Goal: Task Accomplishment & Management: Use online tool/utility

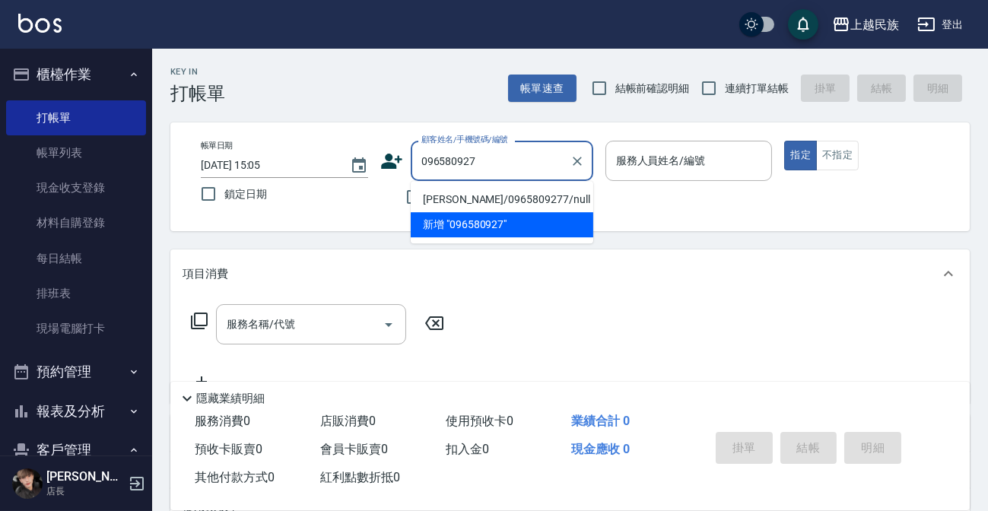
click at [514, 196] on li "[PERSON_NAME]/0965809277/null" at bounding box center [502, 199] width 183 height 25
type input "[PERSON_NAME]/0965809277/null"
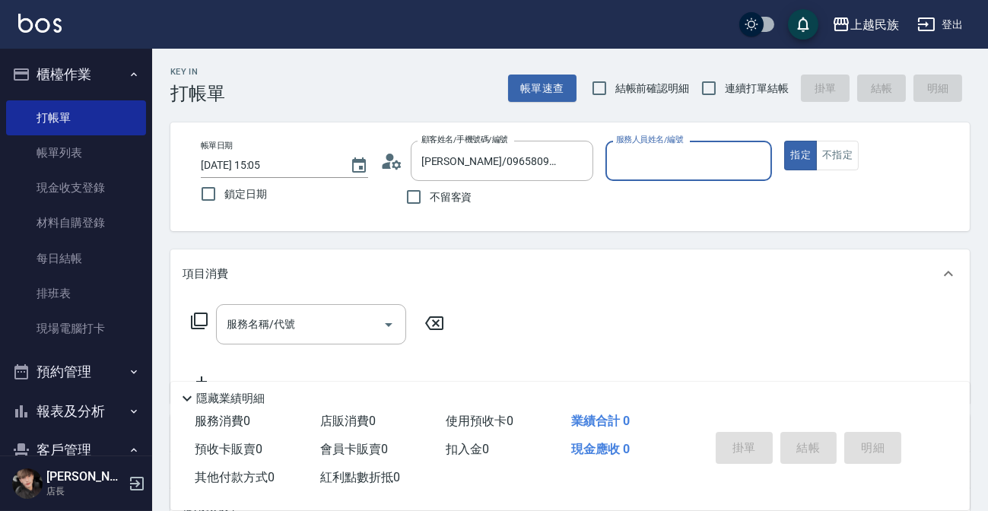
click at [402, 162] on icon at bounding box center [391, 161] width 23 height 23
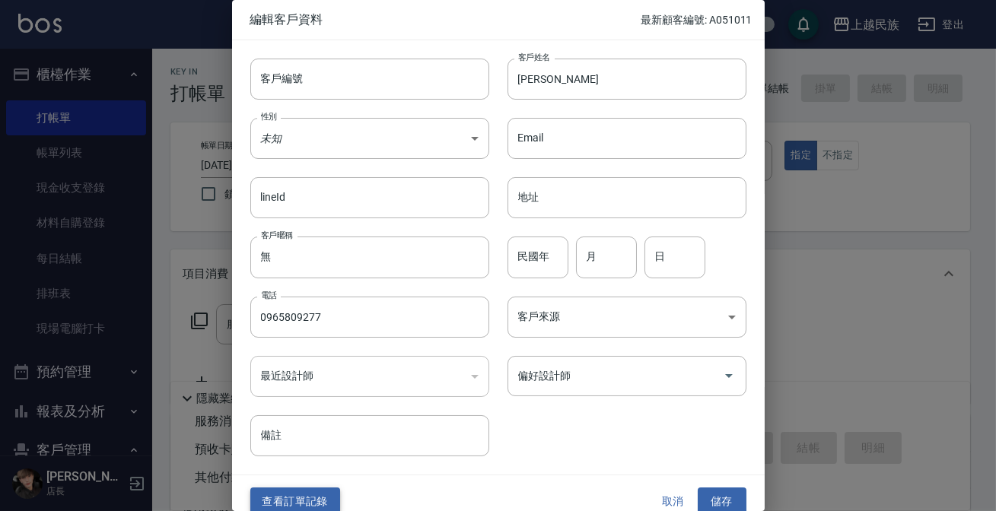
click at [310, 504] on button "查看訂單記錄" at bounding box center [295, 502] width 90 height 28
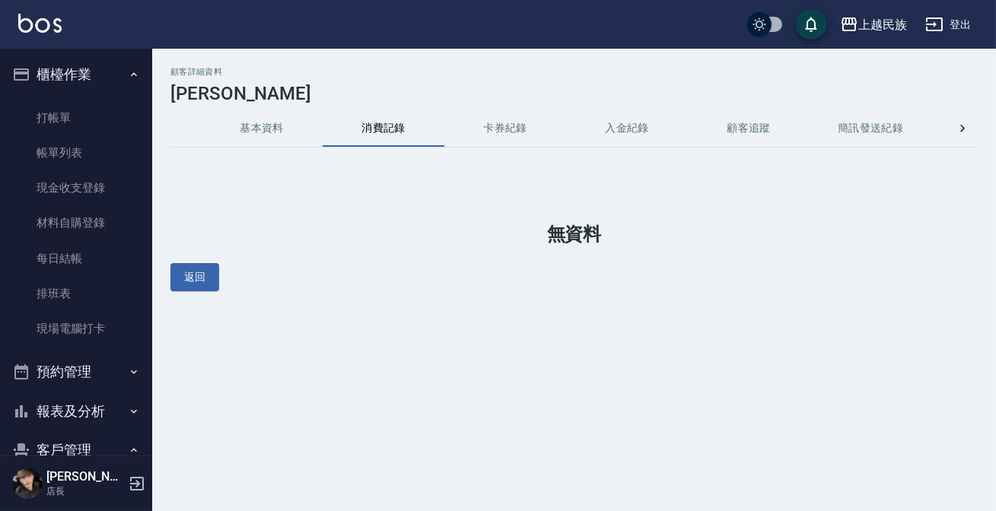
click at [269, 116] on button "基本資料" at bounding box center [262, 128] width 122 height 37
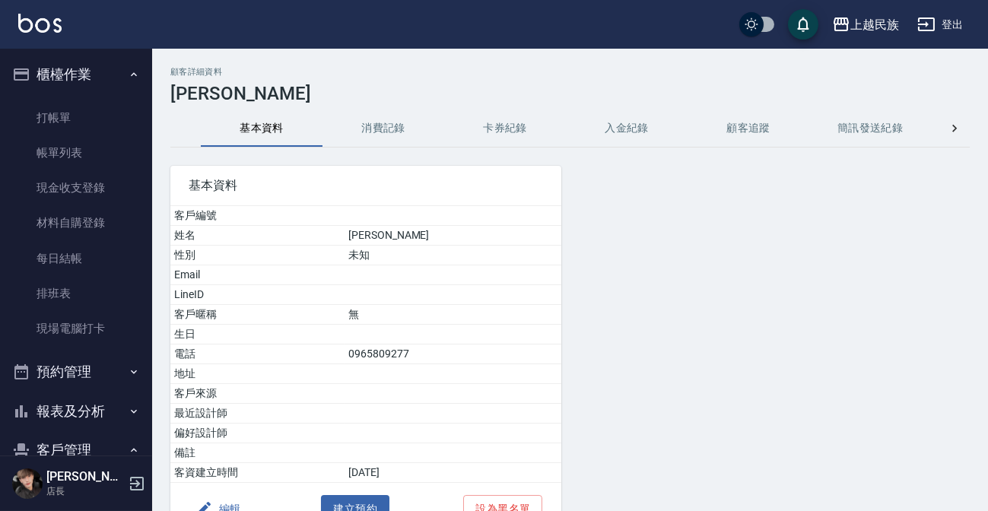
click at [46, 26] on img at bounding box center [39, 23] width 43 height 19
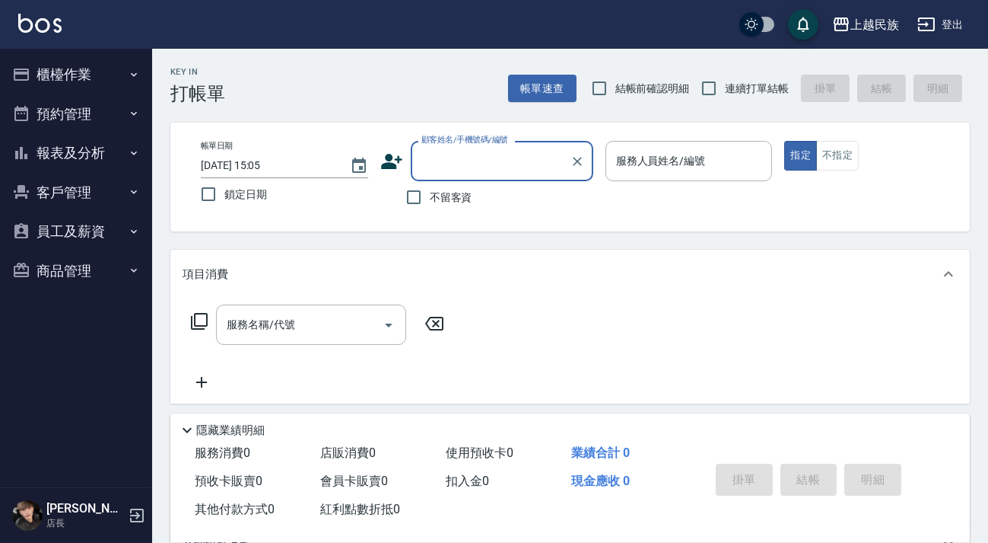
click at [740, 90] on span "連續打單結帳" at bounding box center [757, 89] width 64 height 16
click at [725, 90] on input "連續打單結帳" at bounding box center [709, 88] width 32 height 32
checkbox input "true"
click at [517, 159] on div "顧客姓名/手機號碼/編號 顧客姓名/手機號碼/編號" at bounding box center [502, 161] width 183 height 40
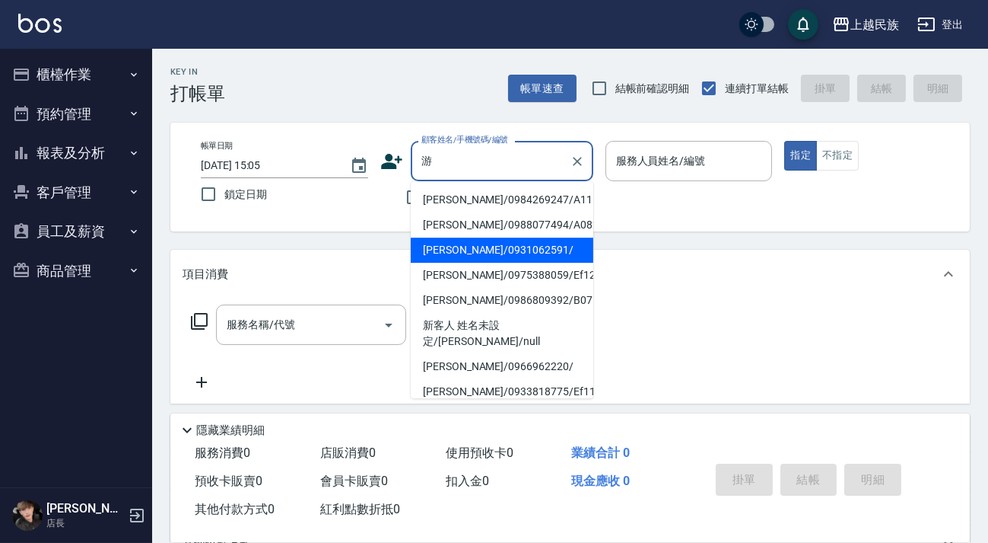
click at [515, 246] on li "[PERSON_NAME]/0931062591/" at bounding box center [502, 249] width 183 height 25
type input "[PERSON_NAME]/0931062591/"
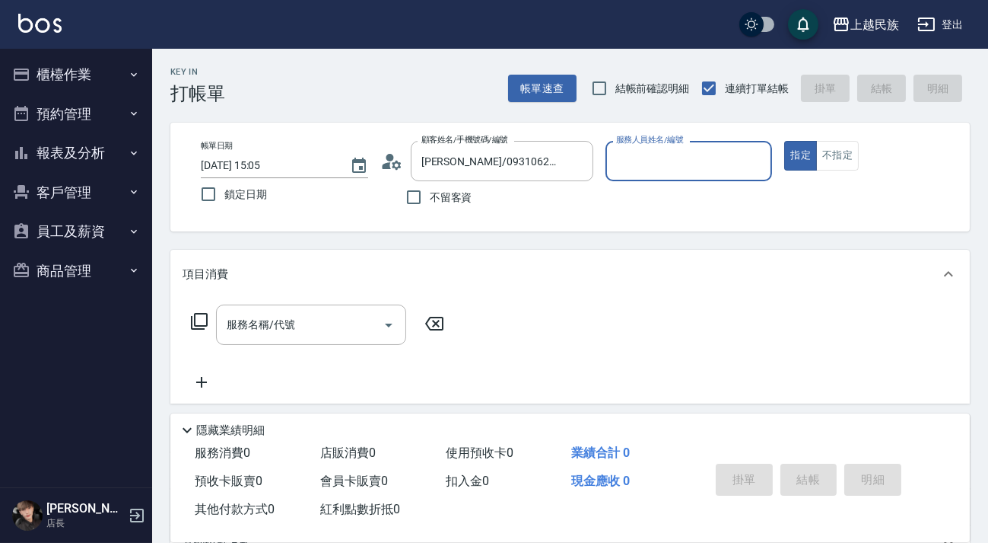
type input "[PERSON_NAME]-2"
click at [785, 141] on button "指定" at bounding box center [801, 156] width 33 height 30
type button "true"
click at [320, 294] on div "項目消費" at bounding box center [570, 274] width 800 height 49
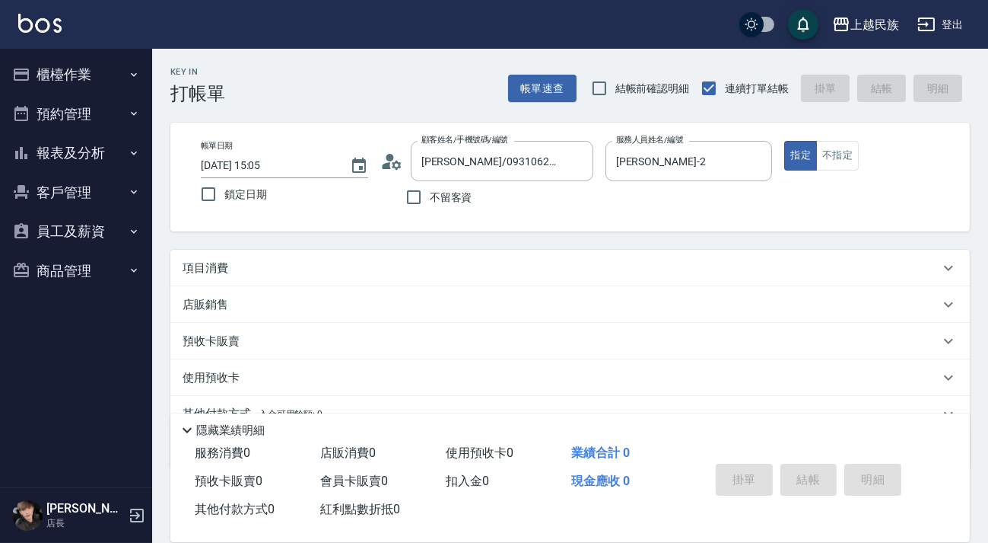
click at [343, 250] on div "項目消費" at bounding box center [570, 268] width 800 height 37
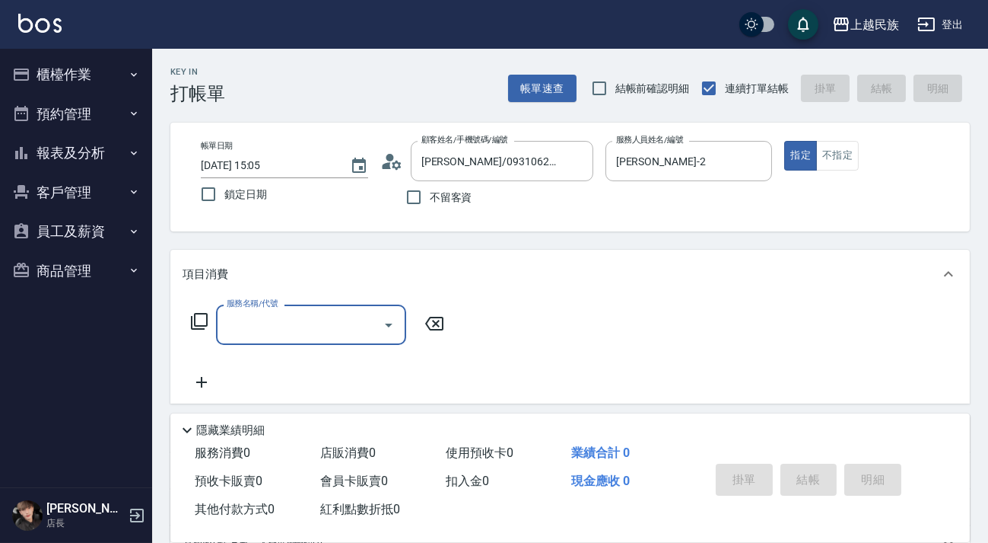
scroll to position [1, 0]
click at [320, 323] on input "服務名稱/代號" at bounding box center [300, 324] width 154 height 27
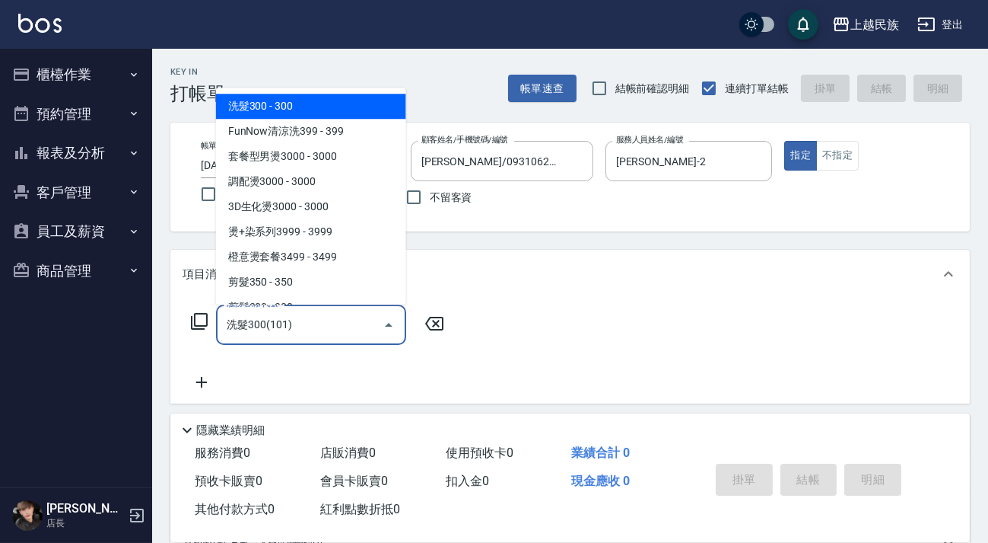
type input "洗髮300(101)"
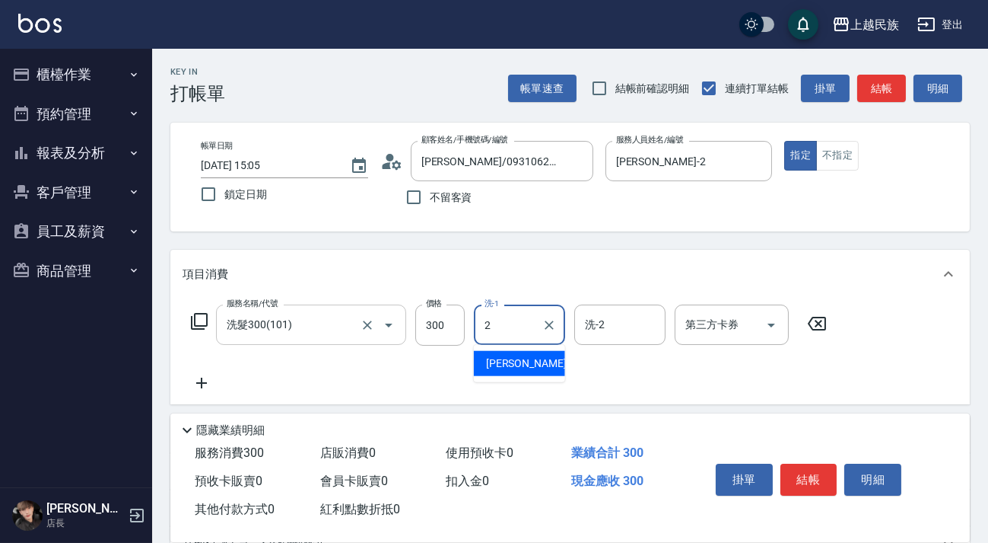
type input "[PERSON_NAME]-2"
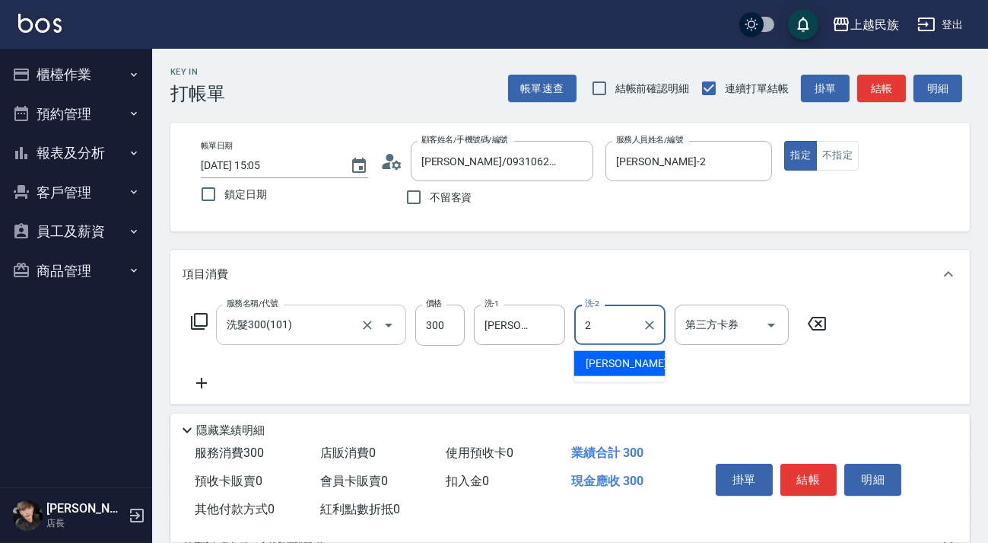
type input "[PERSON_NAME]-2"
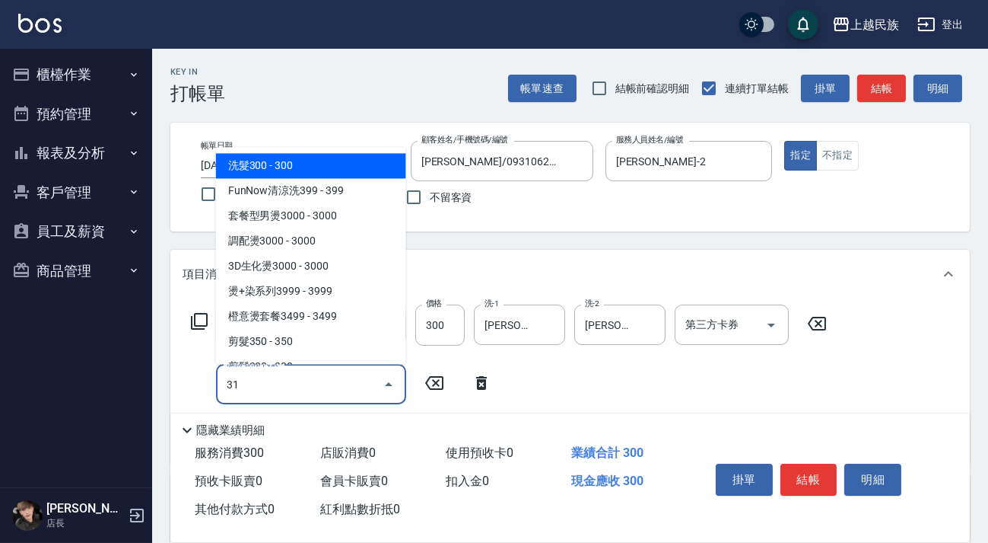
type input "310"
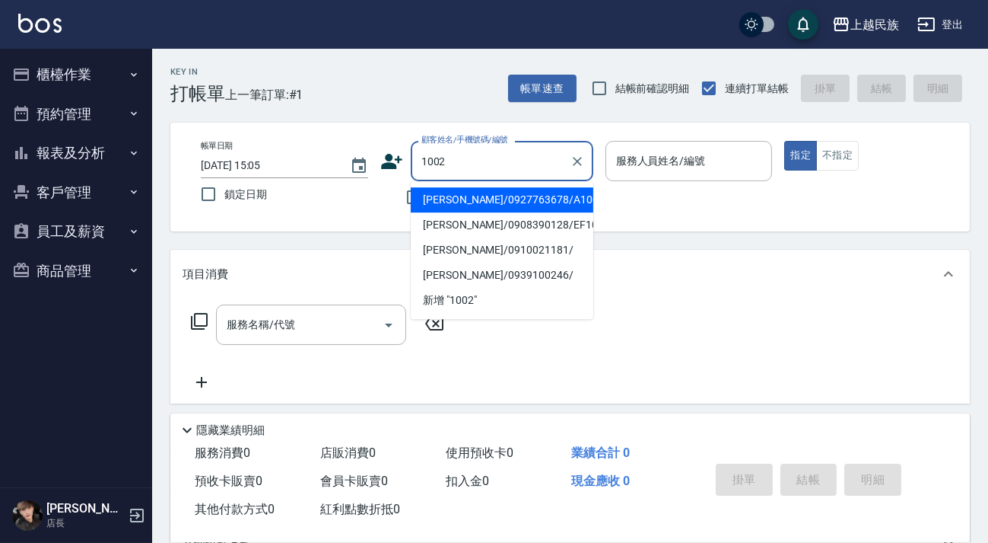
click at [524, 195] on li "[PERSON_NAME]/0927763678/A100221" at bounding box center [502, 199] width 183 height 25
type input "[PERSON_NAME]/0927763678/A100221"
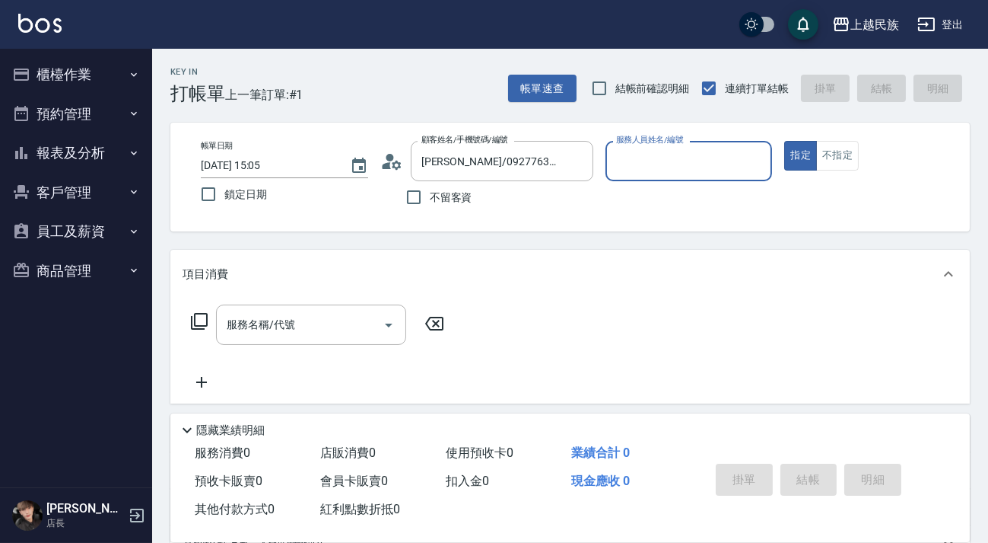
type input "[PERSON_NAME]-2"
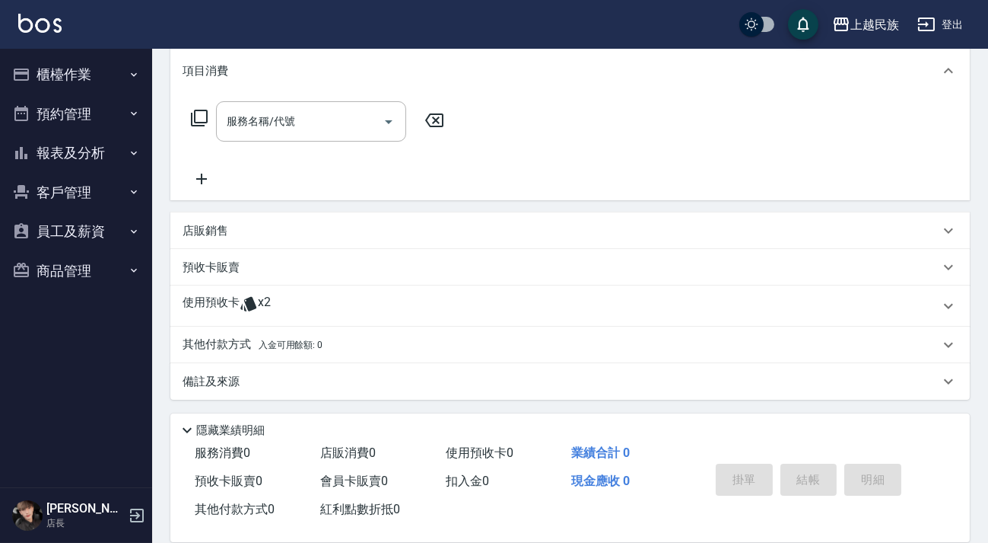
click at [296, 312] on div "使用預收卡 x2" at bounding box center [561, 305] width 757 height 23
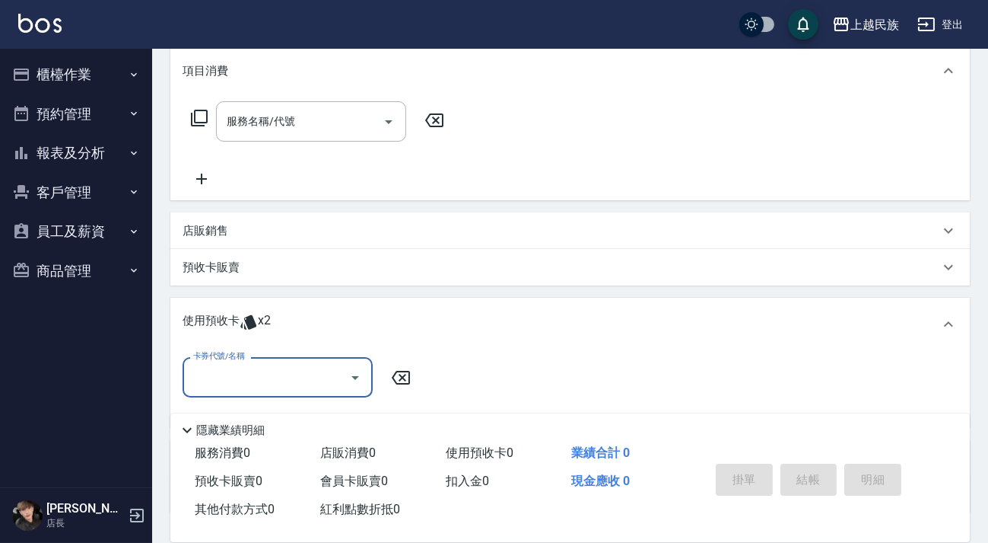
scroll to position [0, 0]
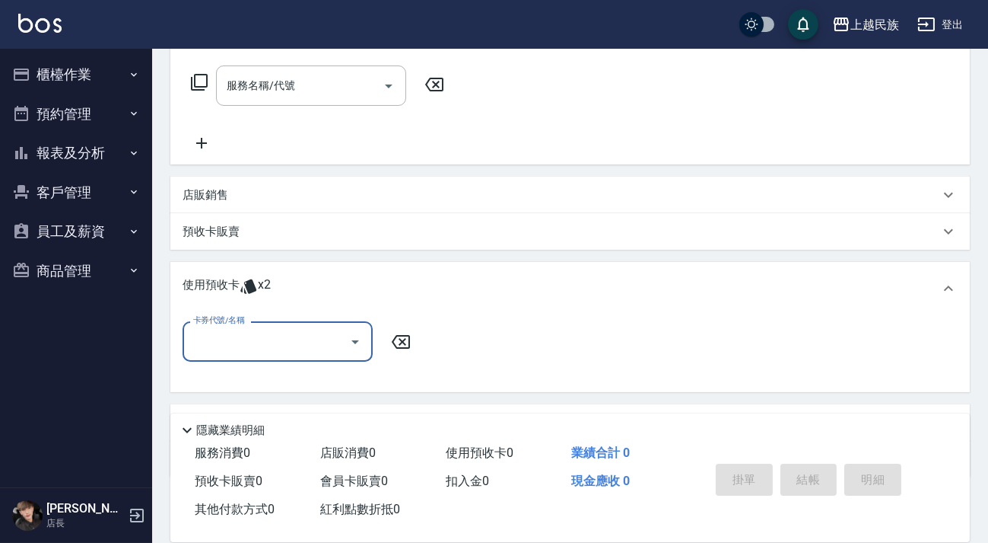
click at [350, 348] on icon "Open" at bounding box center [355, 342] width 18 height 18
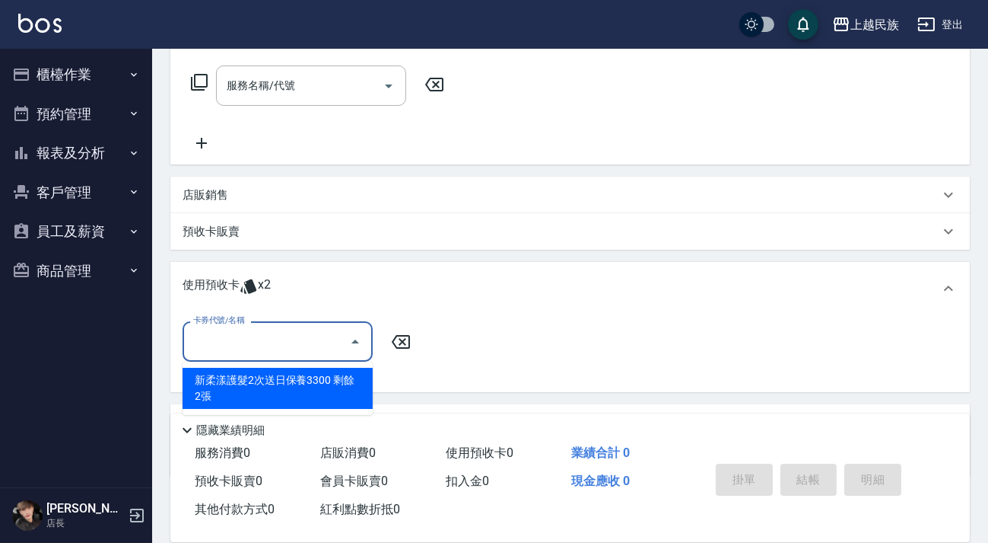
scroll to position [317, 0]
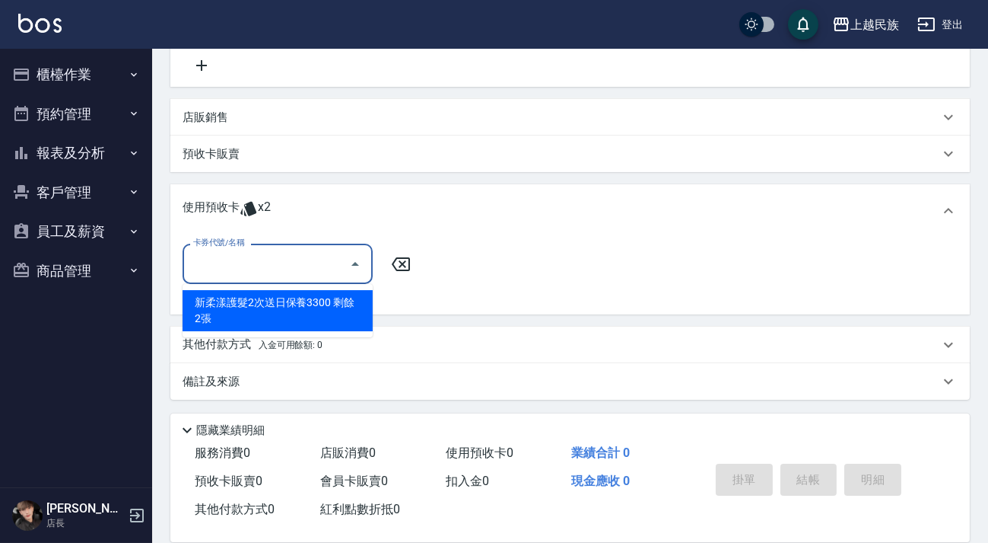
click at [312, 317] on div "新柔漾護髮2次送日保養3300 剩餘2張" at bounding box center [278, 310] width 190 height 41
type input "新柔漾護髮2次送日保養3300"
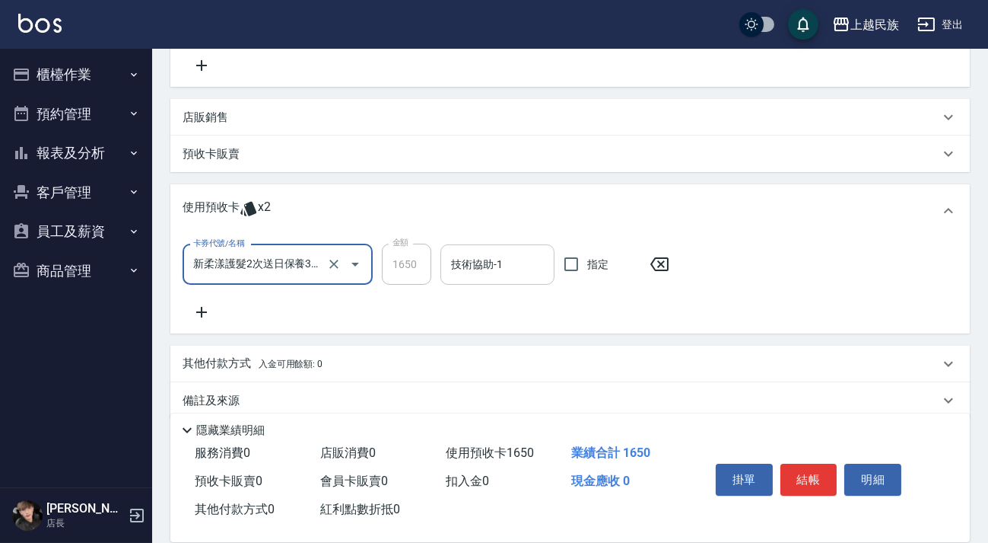
click at [487, 267] on div "技術協助-1 技術協助-1" at bounding box center [498, 264] width 114 height 40
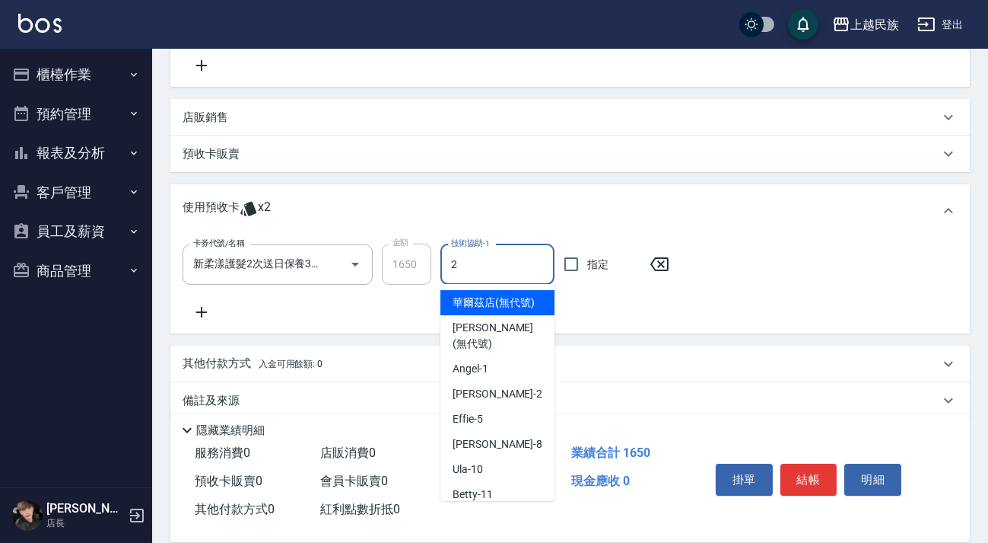
type input "[PERSON_NAME]-2"
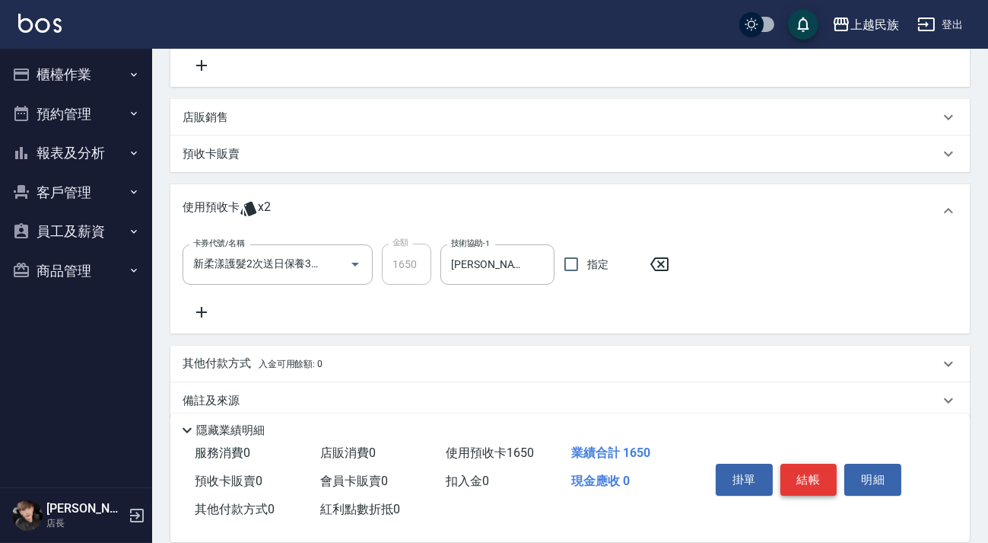
click at [807, 469] on button "結帳" at bounding box center [809, 479] width 57 height 32
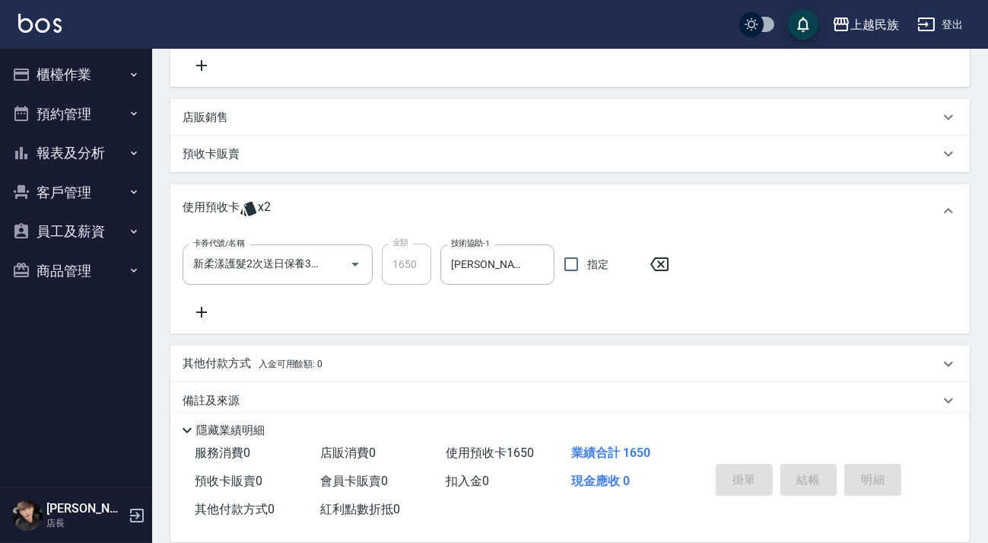
type input "[DATE] 15:06"
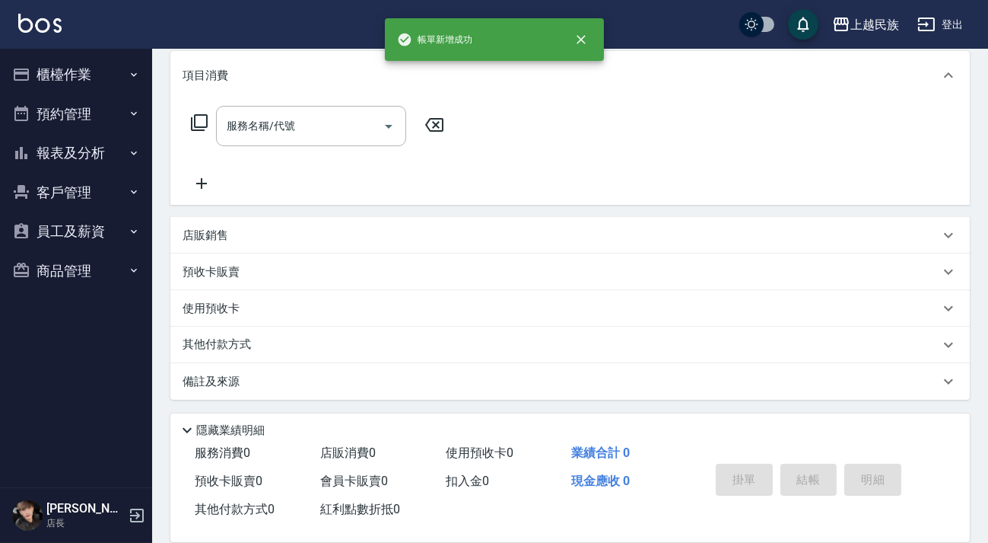
scroll to position [0, 0]
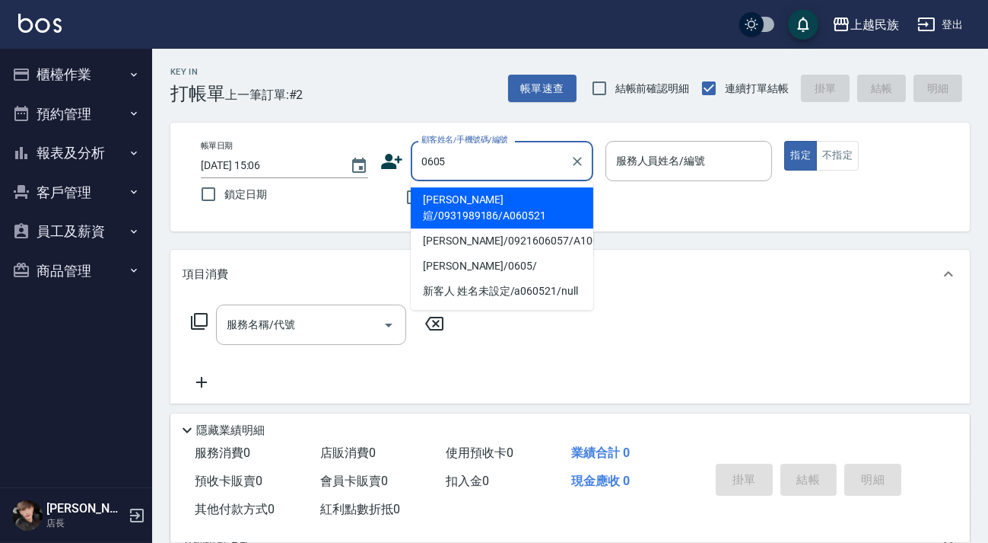
drag, startPoint x: 508, startPoint y: 196, endPoint x: 602, endPoint y: 182, distance: 95.5
click at [510, 195] on li "[PERSON_NAME]媗/0931989186/A060521" at bounding box center [502, 207] width 183 height 41
type input "[PERSON_NAME]媗/0931989186/A060521"
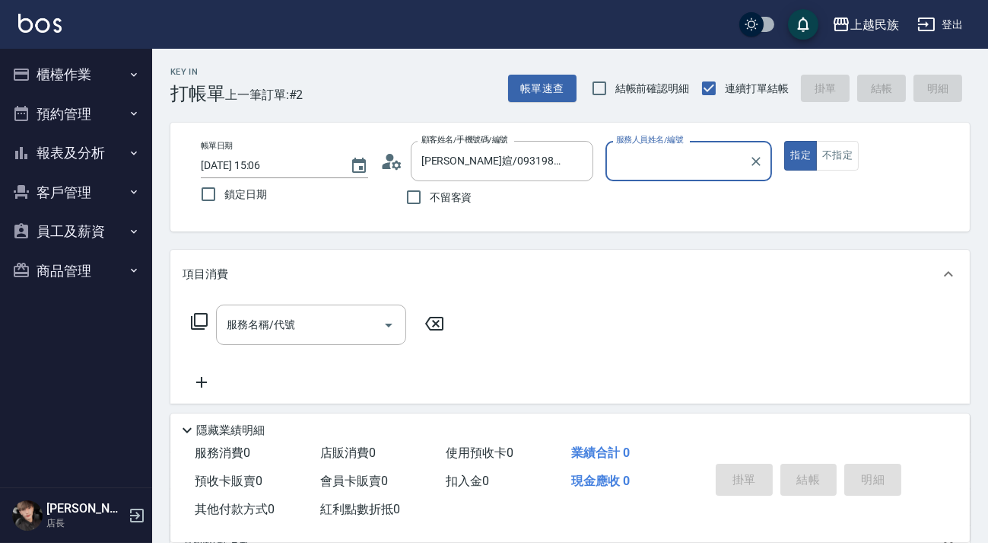
type input "[PERSON_NAME]-2"
click at [785, 141] on button "指定" at bounding box center [801, 156] width 33 height 30
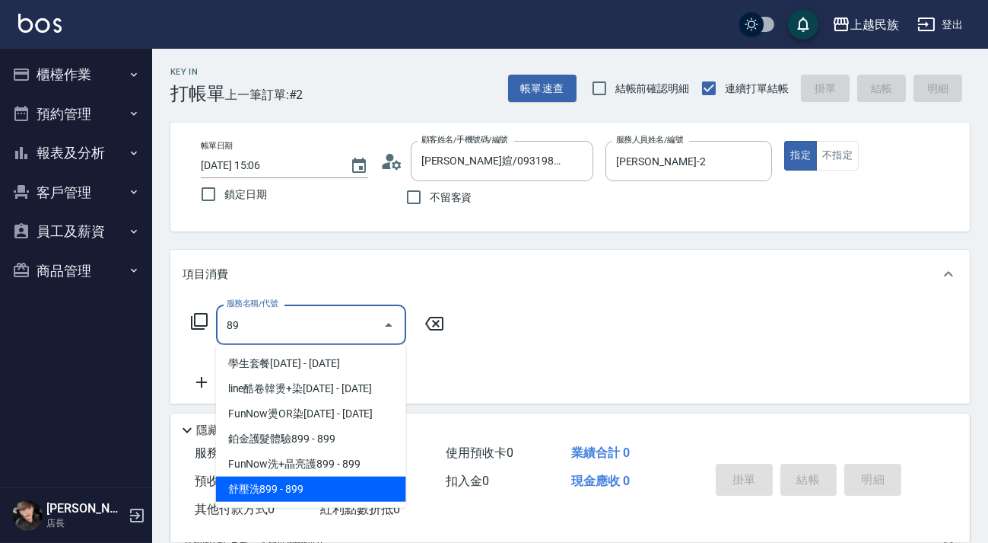
click at [331, 492] on span "舒壓洗899 - 899" at bounding box center [311, 488] width 190 height 25
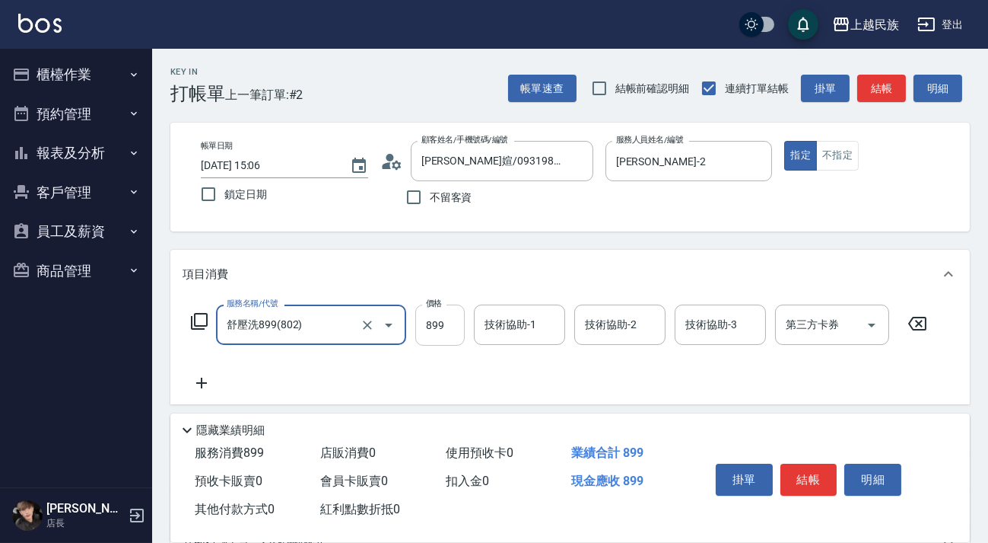
type input "舒壓洗899(802)"
click at [431, 345] on input "899" at bounding box center [439, 324] width 49 height 41
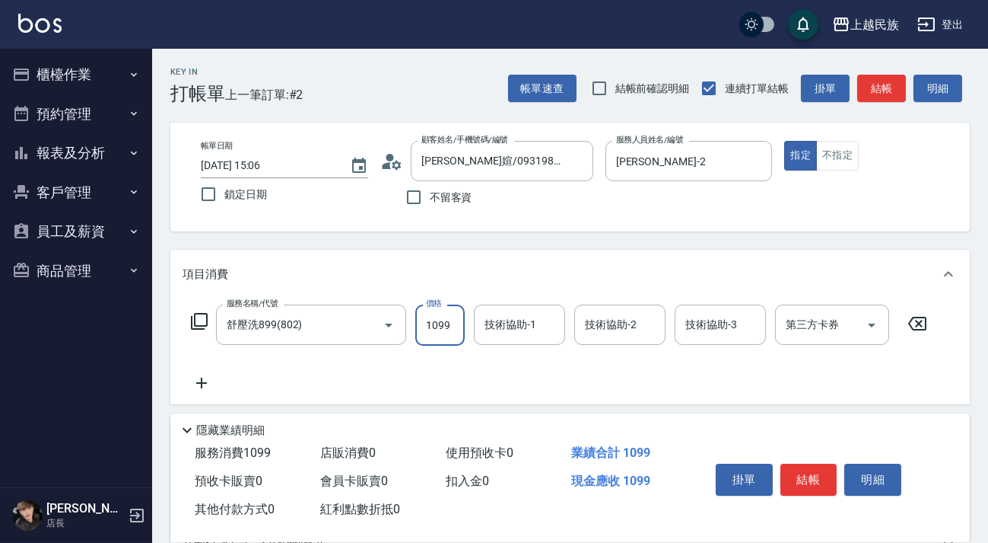
type input "1099"
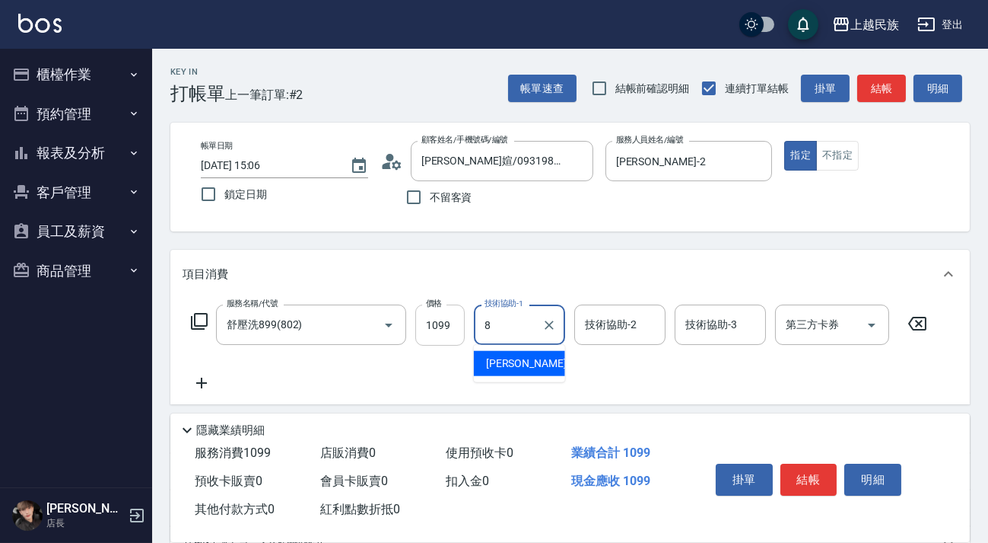
type input "Stella-8"
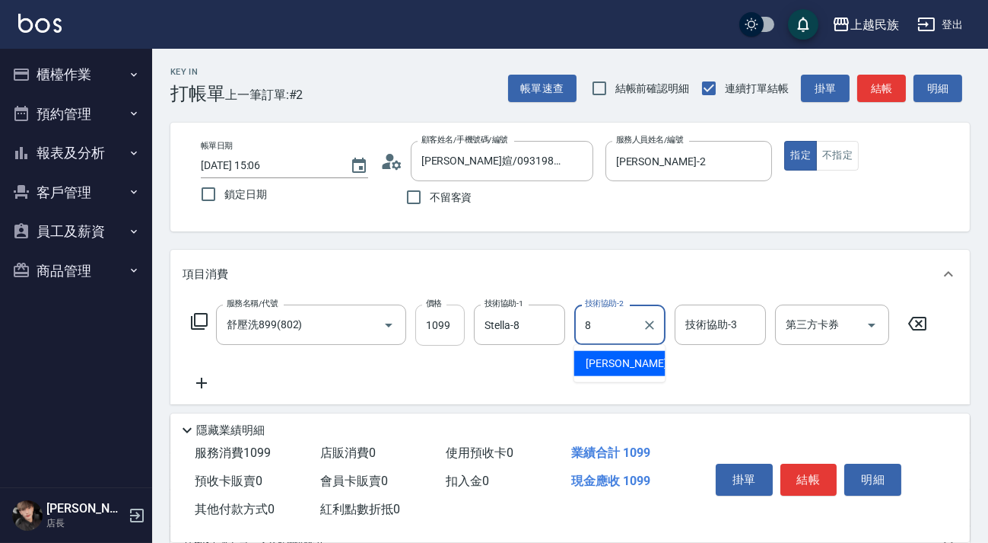
type input "Stella-8"
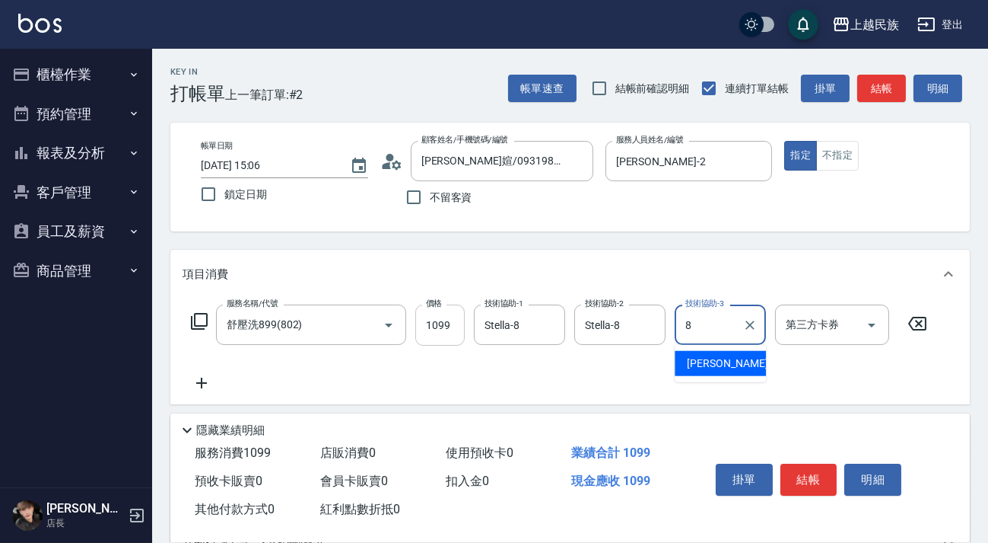
type input "Stella-8"
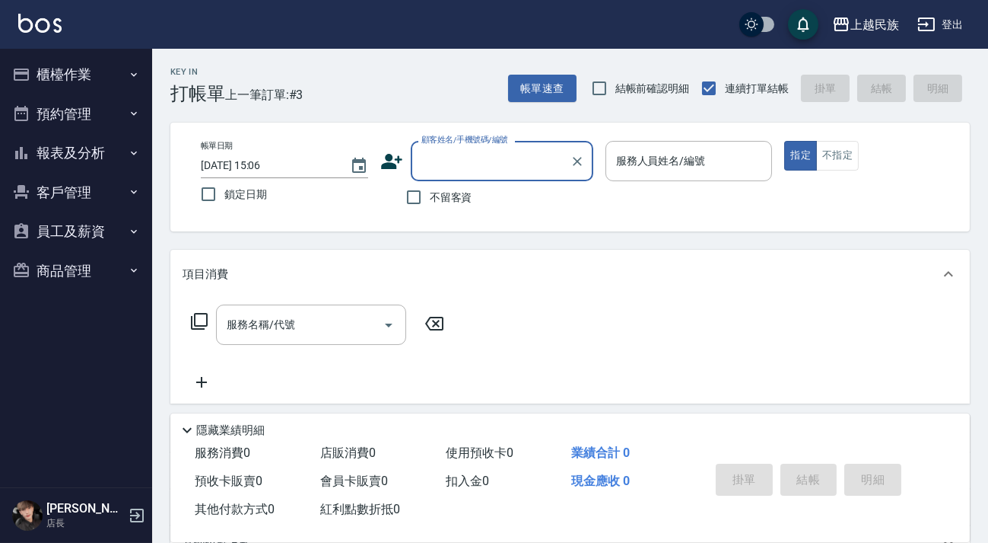
type input "＿"
type input "["
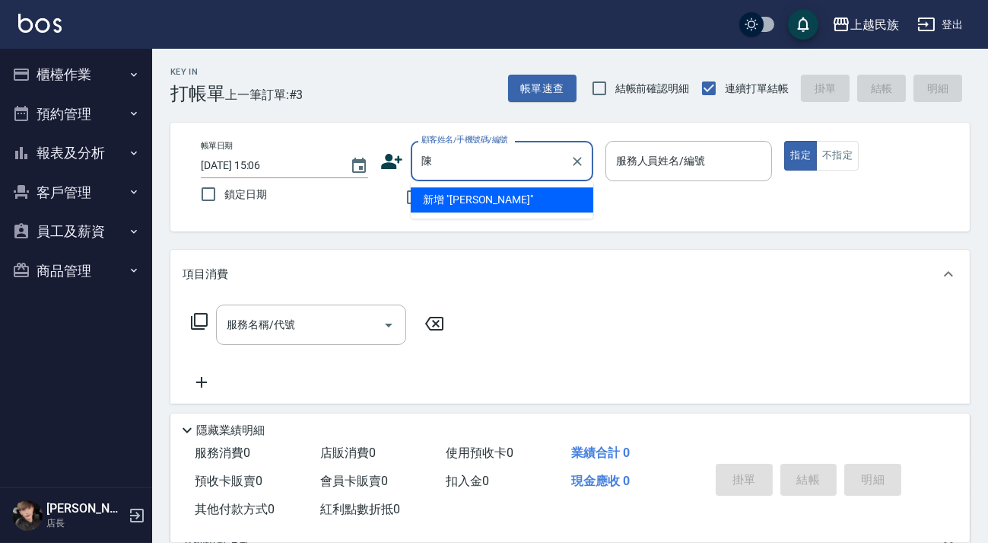
type input "[PERSON_NAME]"
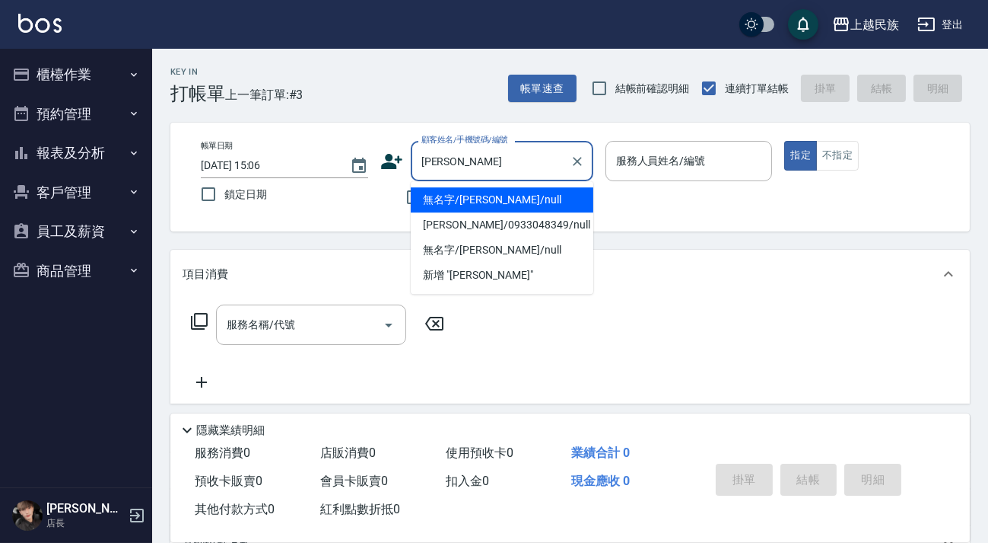
click at [586, 146] on div "陳姿 顧客姓名/手機號碼/編號" at bounding box center [502, 161] width 183 height 40
click at [581, 154] on icon "Clear" at bounding box center [577, 161] width 15 height 15
drag, startPoint x: 312, startPoint y: 239, endPoint x: 321, endPoint y: 237, distance: 9.3
click at [315, 239] on div "Key In 打帳單 上一筆訂單:#3 帳單速查 結帳前確認明細 連續打單結帳 掛單 結帳 明細 帳單日期 [DATE] 15:06 鎖定日期 顧客姓名/手機…" at bounding box center [570, 395] width 836 height 692
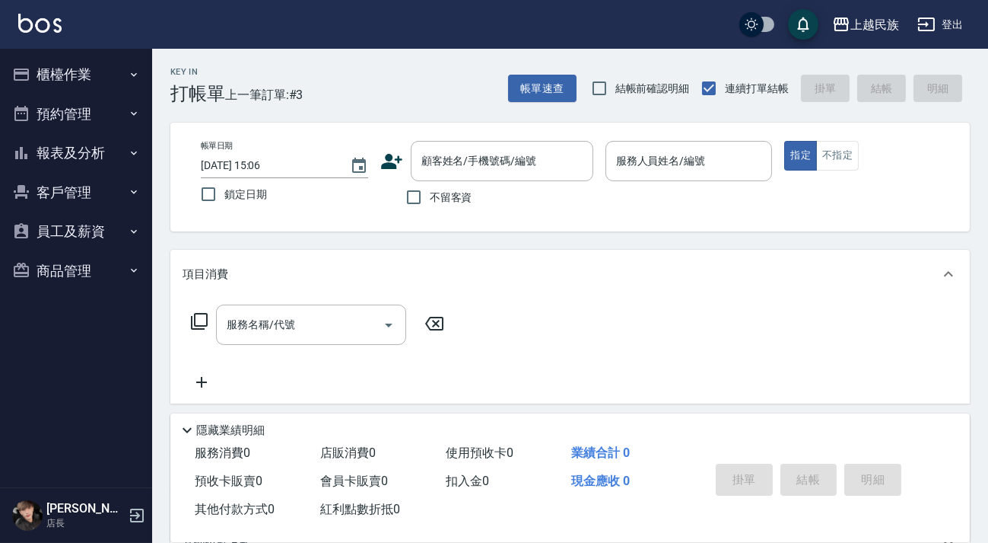
click at [432, 198] on span "不留客資" at bounding box center [451, 197] width 43 height 16
click at [430, 198] on input "不留客資" at bounding box center [414, 197] width 32 height 32
checkbox input "true"
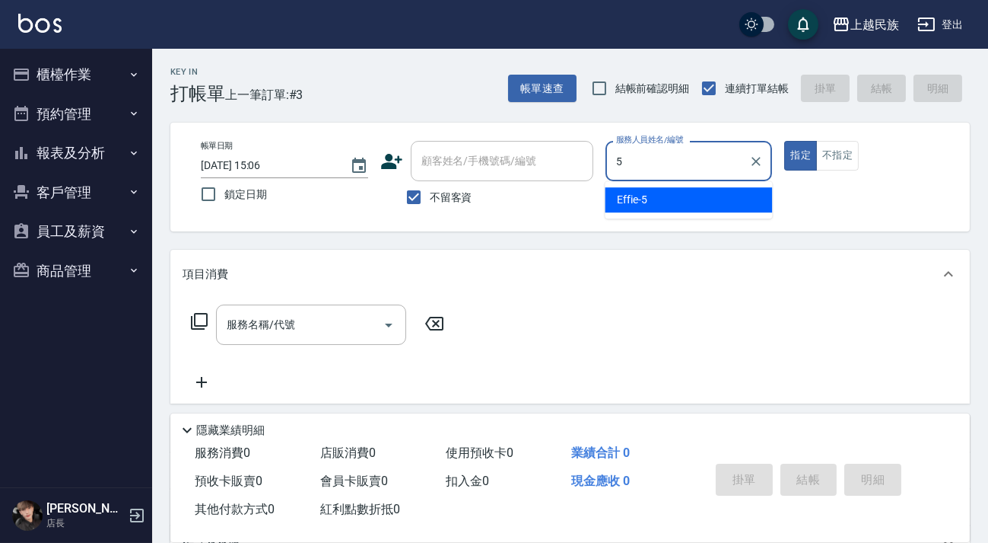
type input "Effie-5"
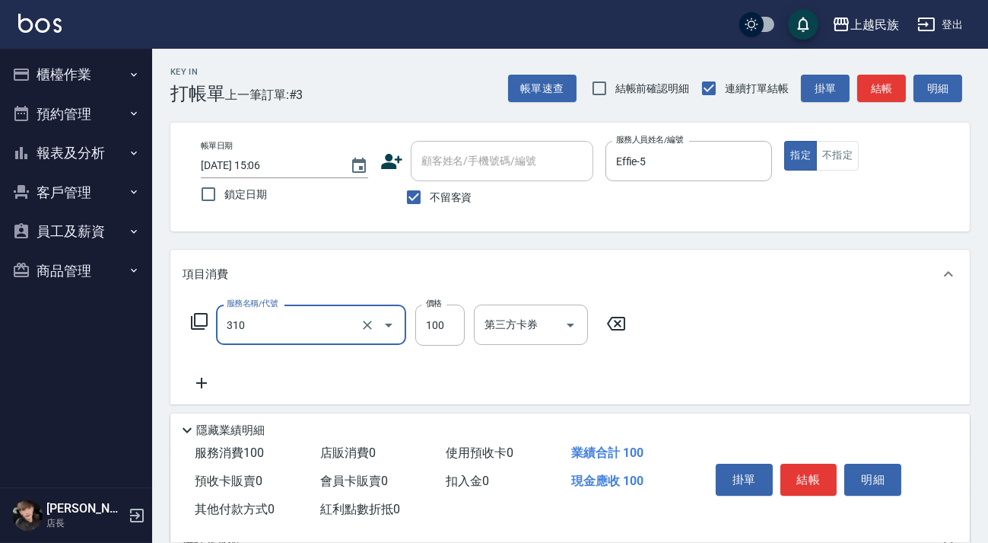
scroll to position [163, 0]
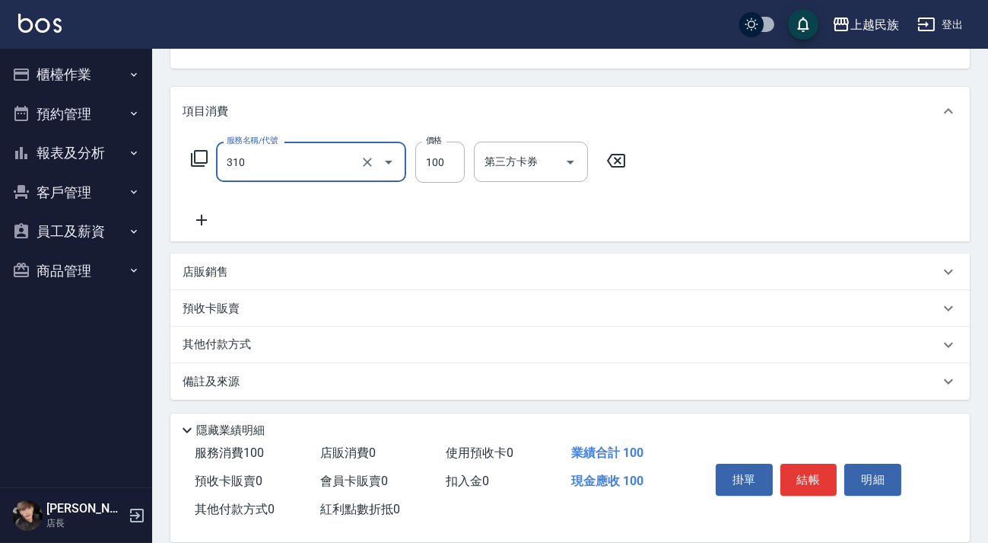
type input "瀏海100(310)"
click at [472, 334] on div "其他付款方式" at bounding box center [570, 344] width 800 height 37
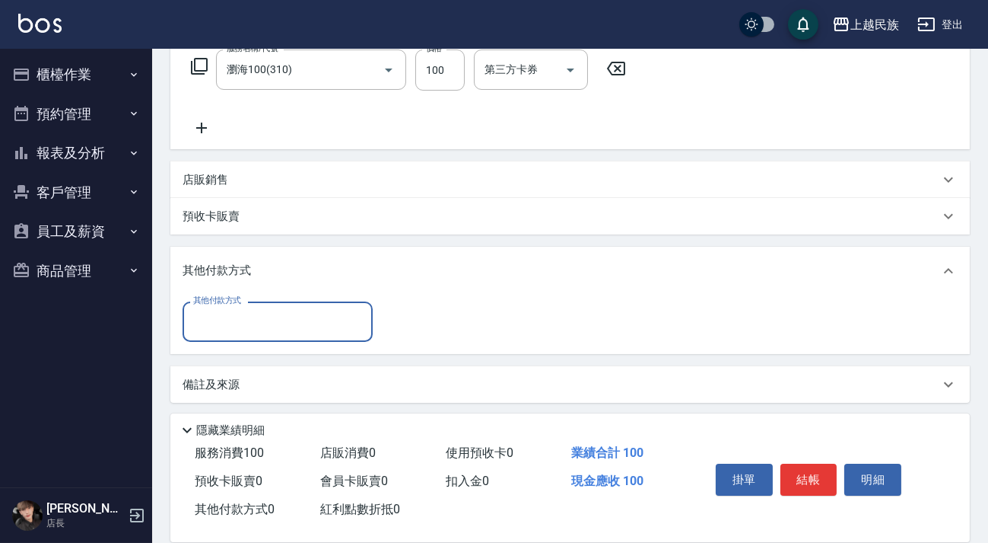
scroll to position [0, 0]
click at [324, 320] on input "其他付款方式" at bounding box center [277, 321] width 177 height 27
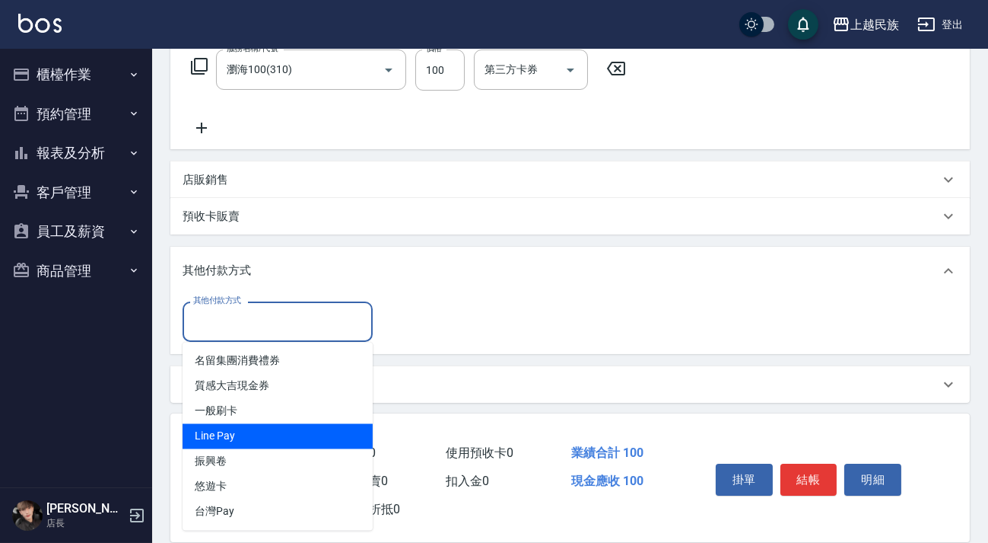
click at [320, 439] on span "Line Pay" at bounding box center [278, 436] width 190 height 25
type input "Line Pay"
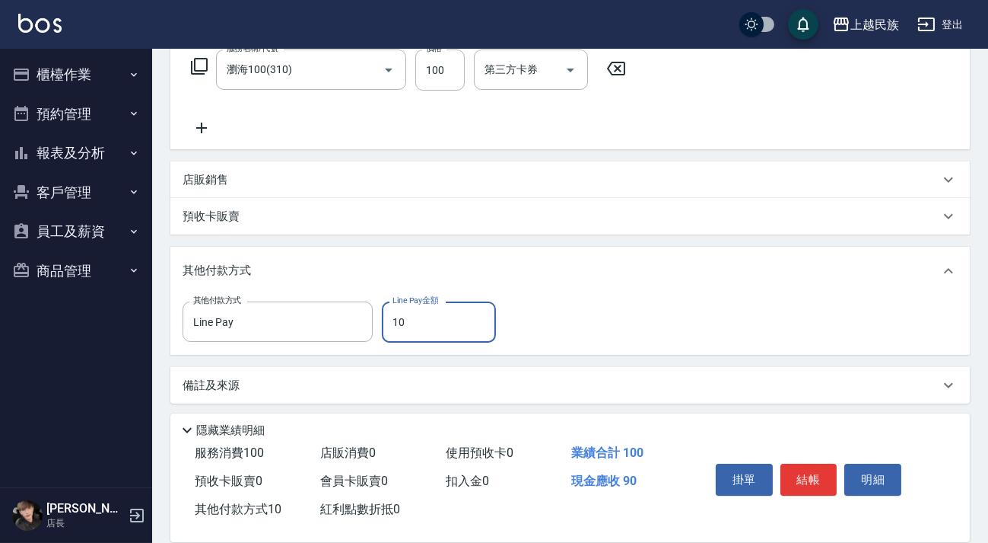
type input "100"
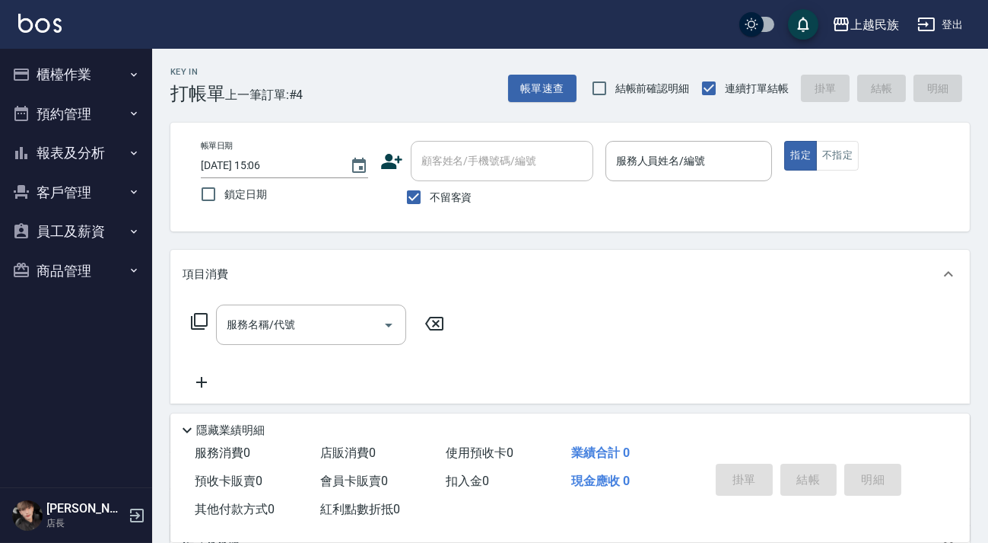
click at [463, 202] on span "不留客資" at bounding box center [451, 197] width 43 height 16
click at [430, 202] on input "不留客資" at bounding box center [414, 197] width 32 height 32
checkbox input "false"
click at [484, 181] on div "不留客資" at bounding box center [486, 197] width 213 height 32
click at [486, 175] on div "顧客姓名/手機號碼/編號" at bounding box center [502, 161] width 183 height 40
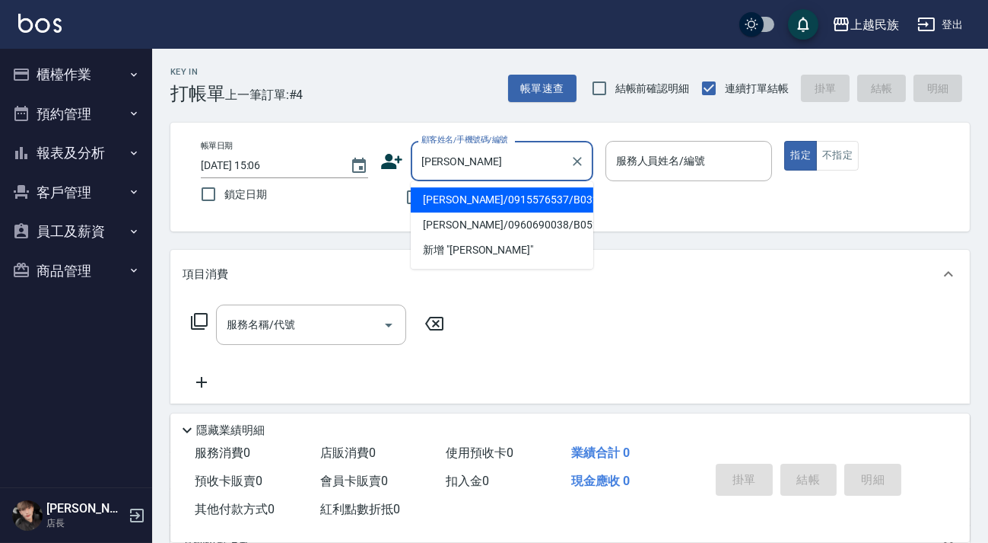
click at [477, 196] on li "[PERSON_NAME]/0915576537/B032111" at bounding box center [502, 199] width 183 height 25
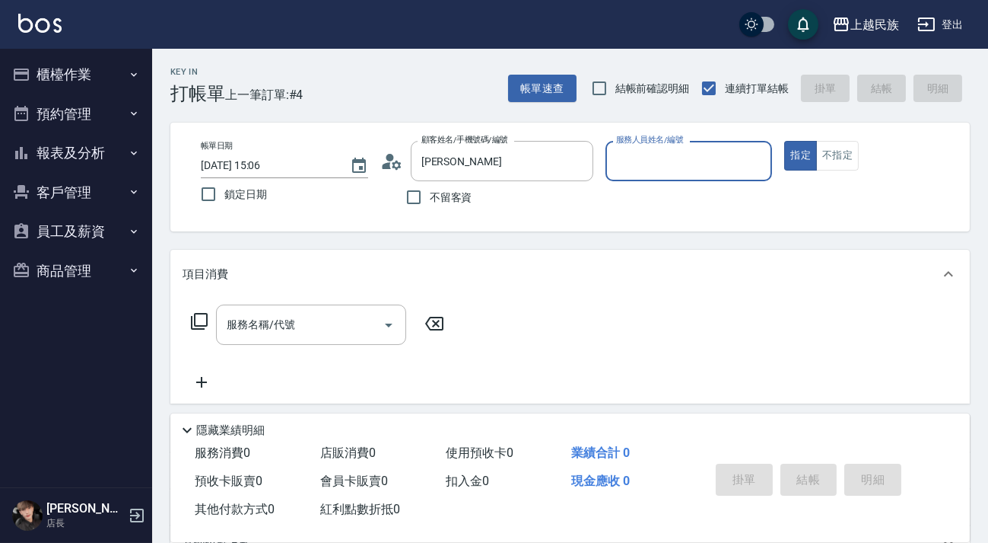
type input "[PERSON_NAME]/0915576537/B032111"
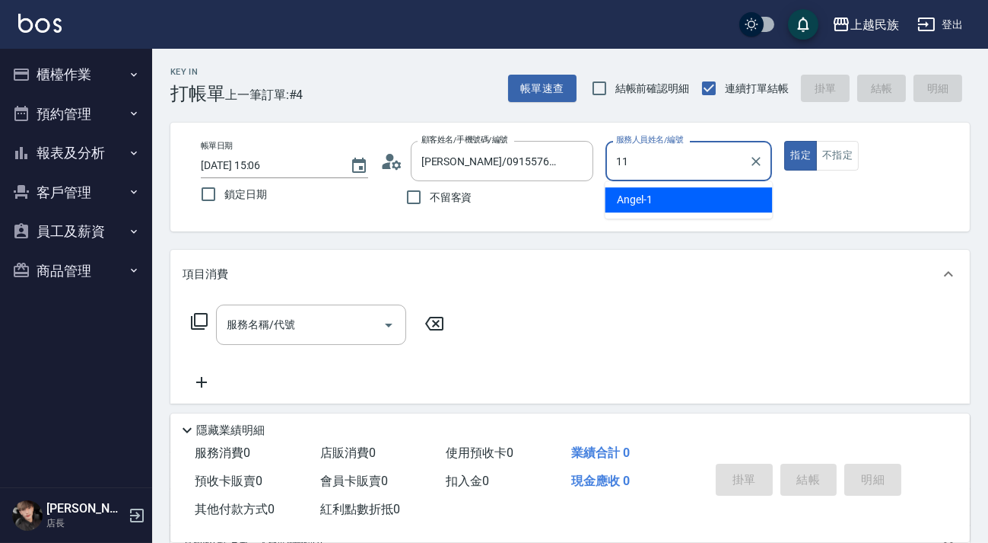
type input "Betty-11"
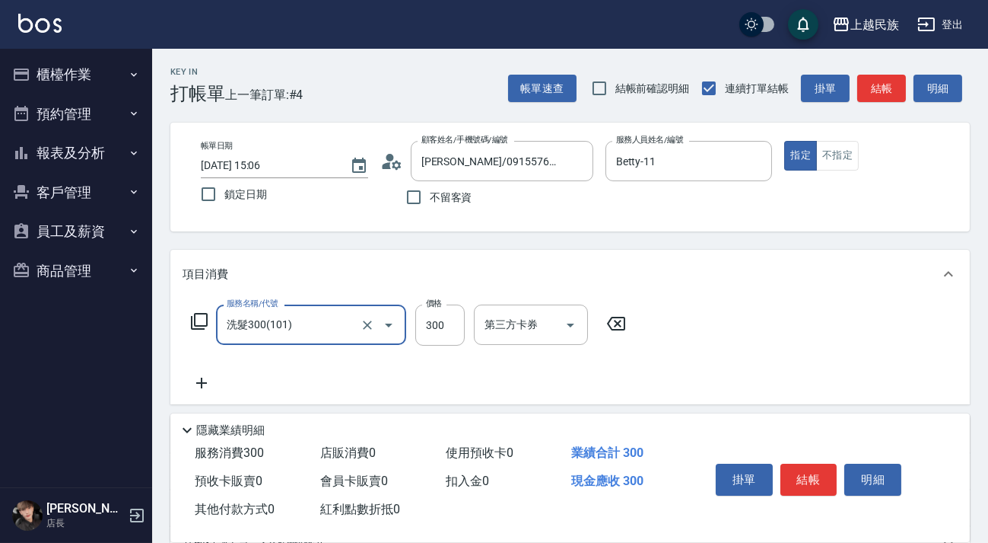
type input "洗髮300(101)"
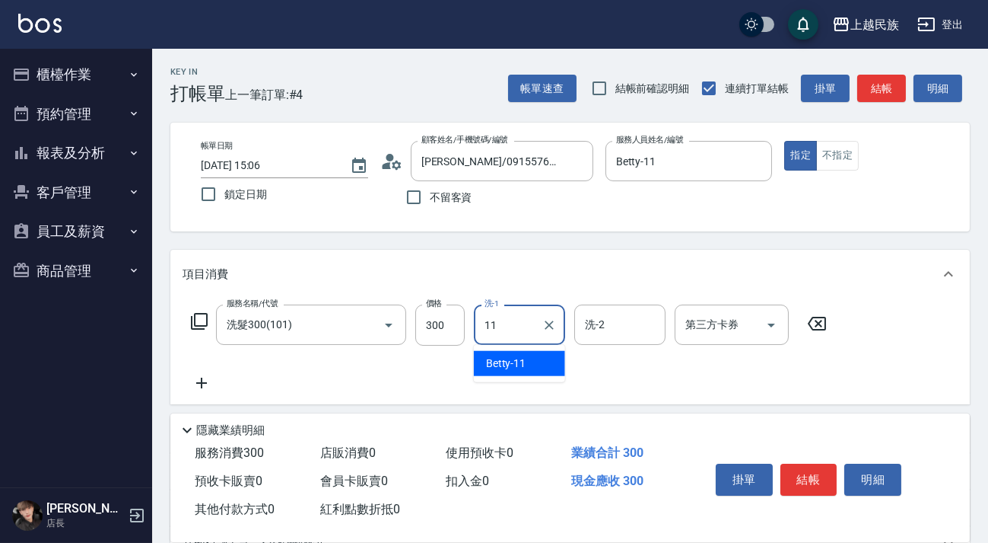
type input "Betty-11"
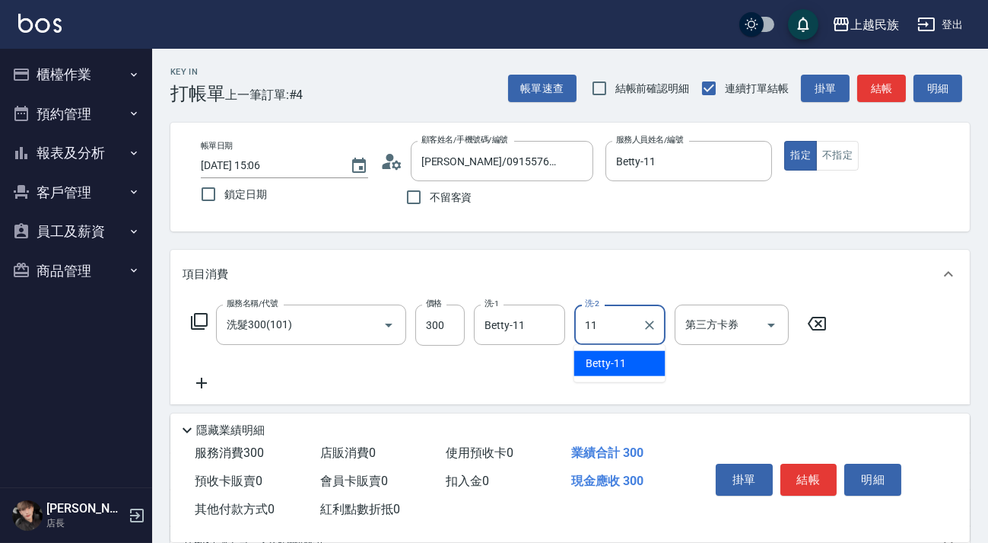
type input "Betty-11"
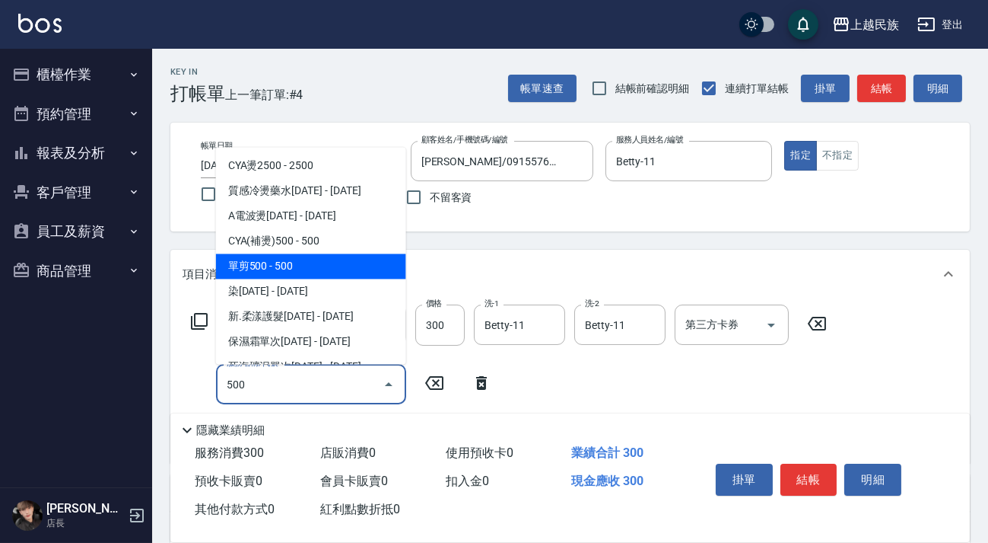
click at [270, 268] on span "單剪500 - 500" at bounding box center [311, 265] width 190 height 25
type input "單剪500(302)"
click at [270, 268] on div "項目消費" at bounding box center [561, 274] width 757 height 16
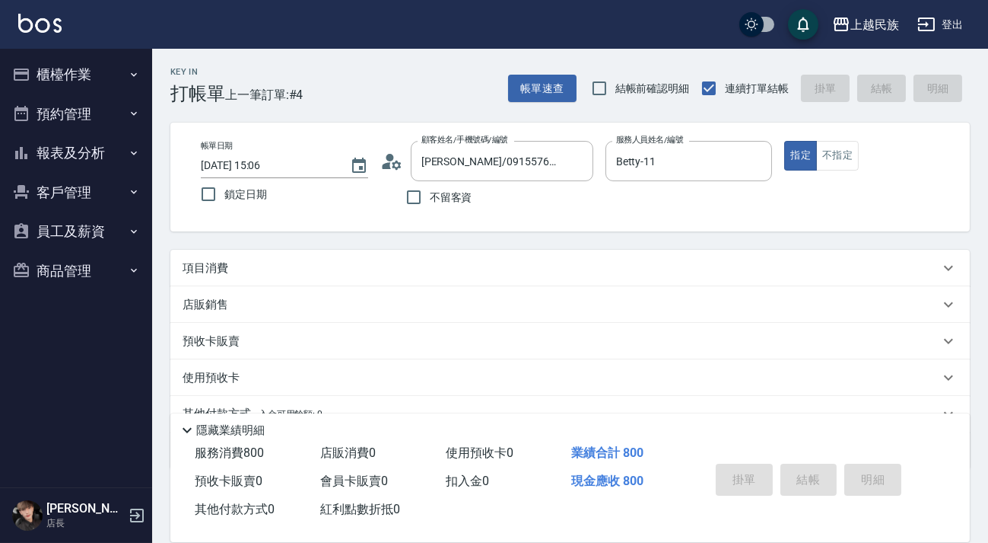
type input "[DATE] 15:07"
